Goal: Task Accomplishment & Management: Manage account settings

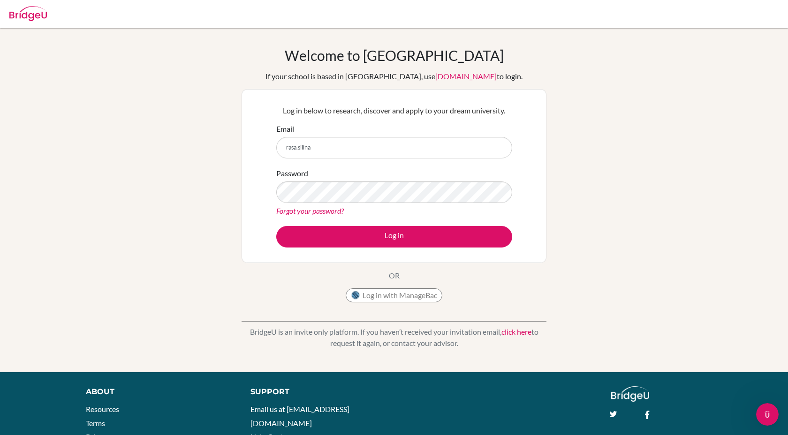
type input "rasa.silina"
click at [414, 296] on button "Log in with ManageBac" at bounding box center [394, 295] width 97 height 14
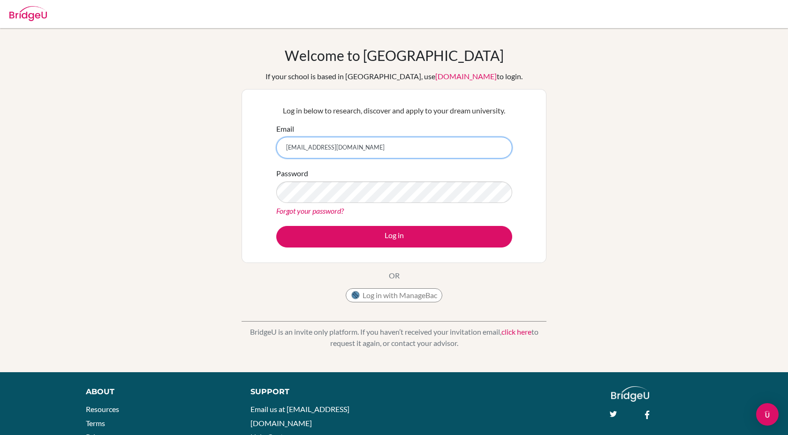
type input "[EMAIL_ADDRESS][DOMAIN_NAME]"
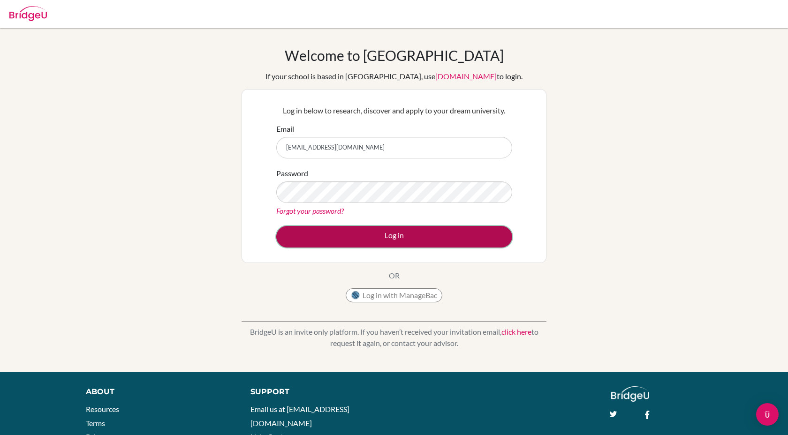
click at [384, 238] on button "Log in" at bounding box center [394, 237] width 236 height 22
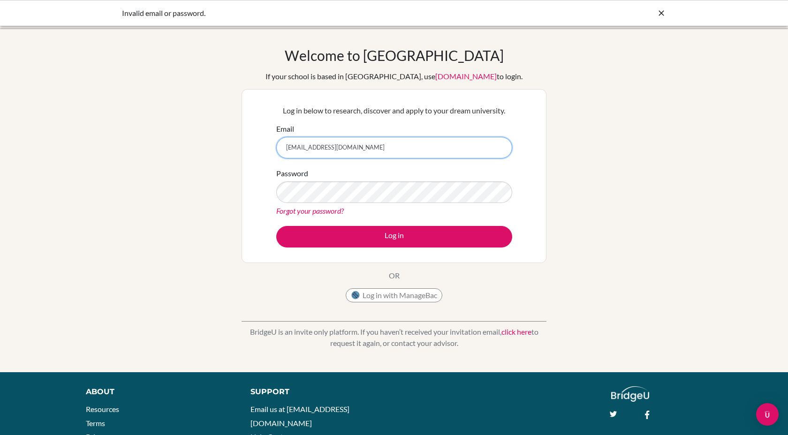
drag, startPoint x: 353, startPoint y: 149, endPoint x: 263, endPoint y: 145, distance: 89.6
click at [263, 145] on div "Log in below to research, discover and apply to your dream university. Email ra…" at bounding box center [394, 176] width 305 height 174
type input "26-108@isriga.lv"
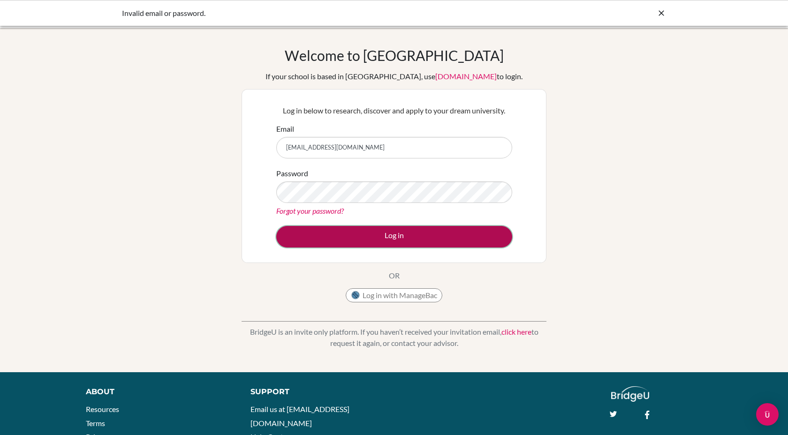
click at [366, 233] on button "Log in" at bounding box center [394, 237] width 236 height 22
